Goal: Transaction & Acquisition: Subscribe to service/newsletter

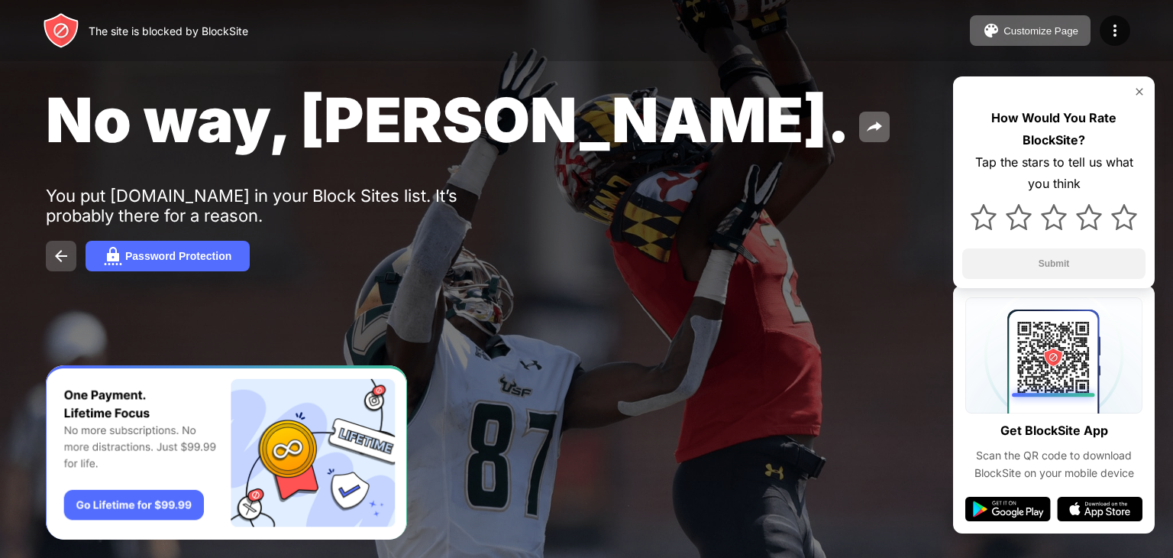
click at [66, 260] on img at bounding box center [61, 256] width 18 height 18
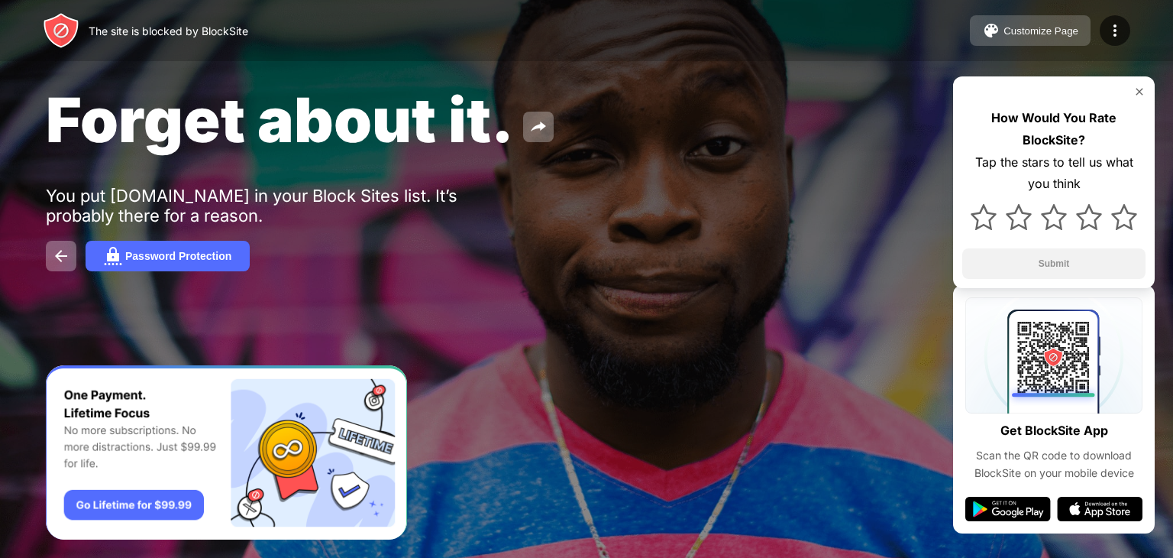
click at [1069, 30] on div "Customize Page" at bounding box center [1041, 30] width 75 height 11
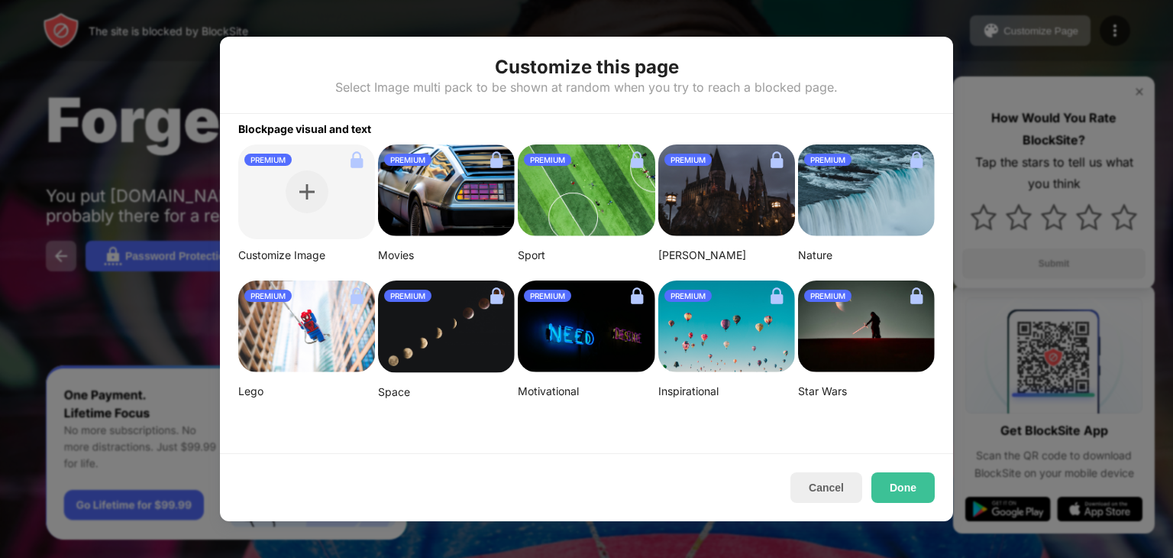
click at [1060, 116] on div at bounding box center [586, 279] width 1173 height 558
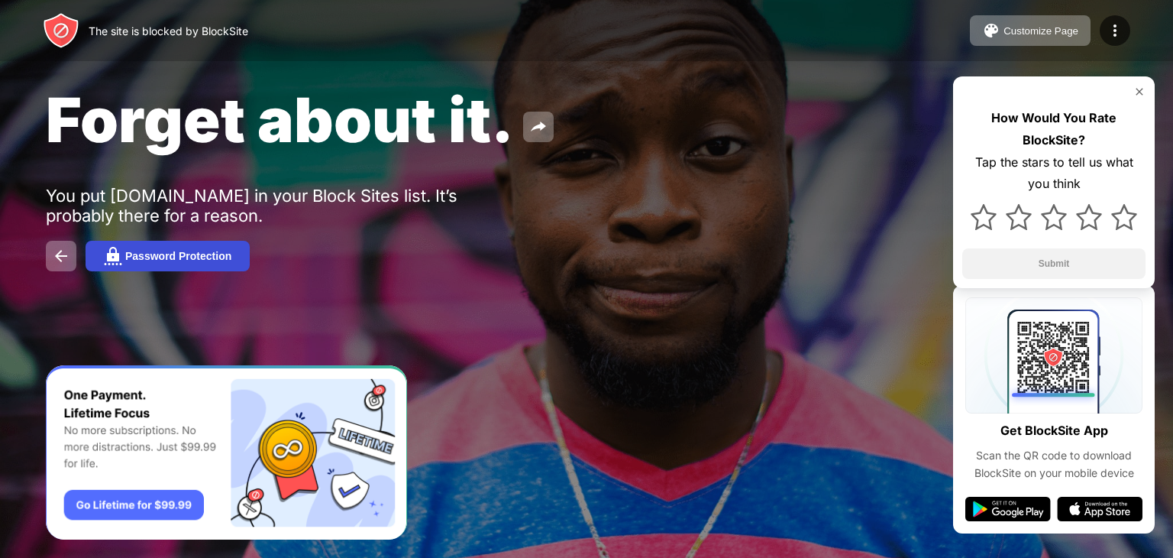
click at [153, 251] on div "Password Protection" at bounding box center [178, 256] width 106 height 12
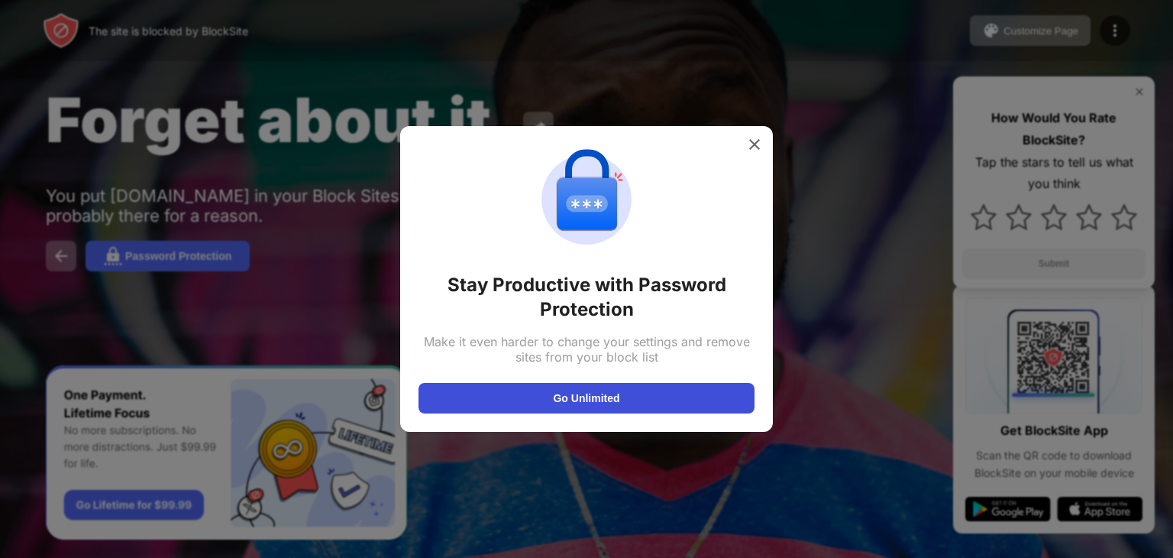
click at [568, 389] on button "Go Unlimited" at bounding box center [587, 398] width 336 height 31
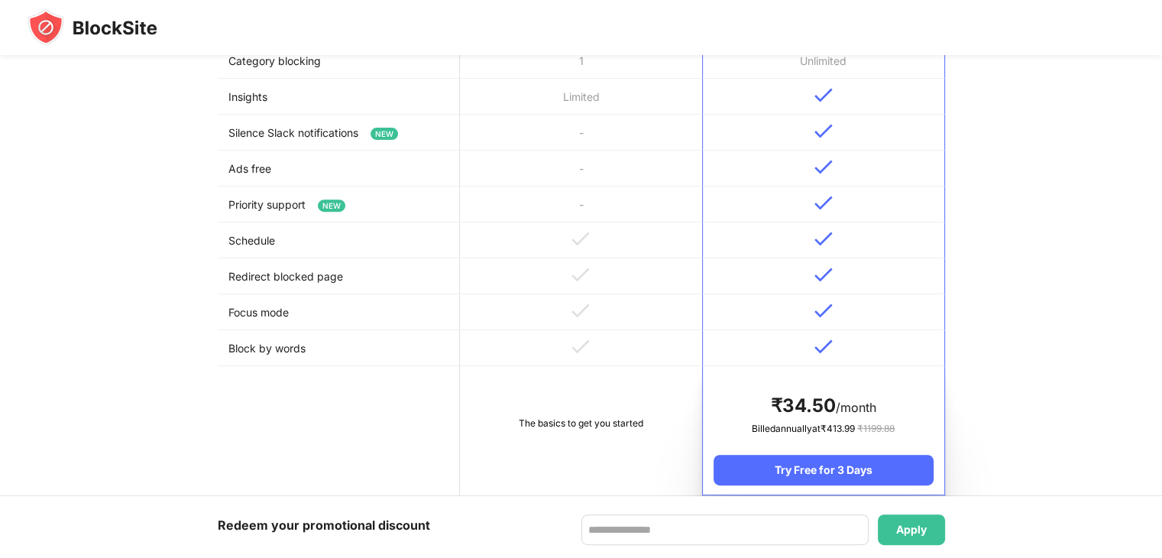
scroll to position [578, 0]
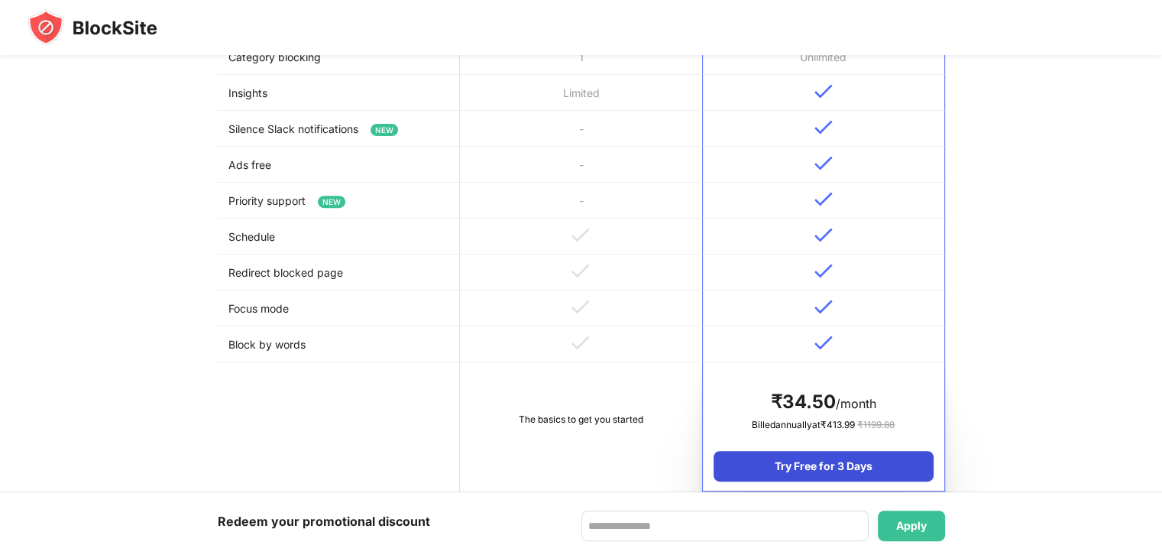
click at [892, 466] on div "Try Free for 3 Days" at bounding box center [822, 466] width 219 height 31
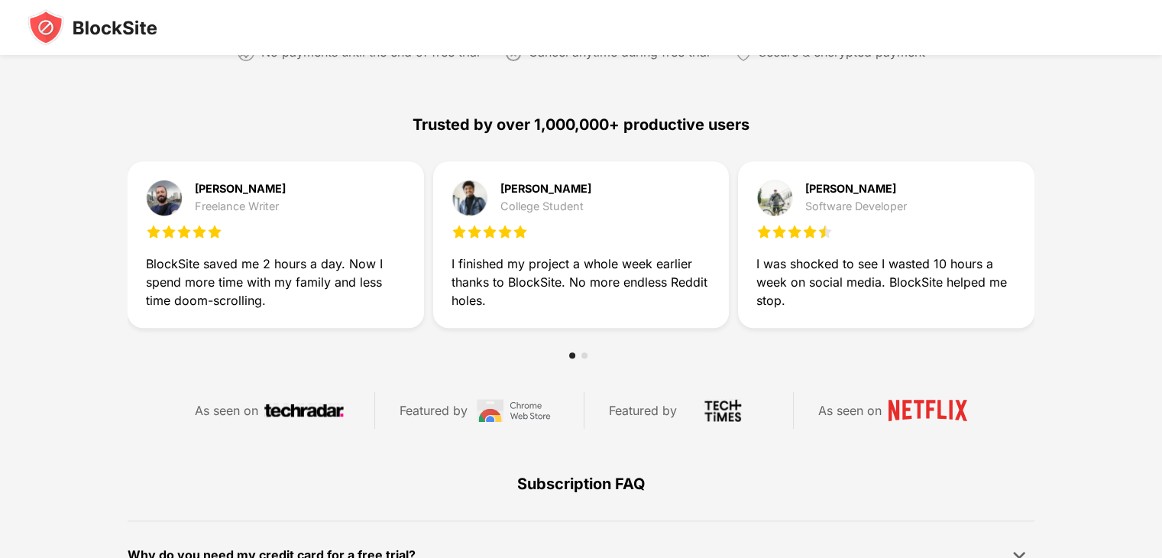
scroll to position [633, 0]
